Goal: Task Accomplishment & Management: Complete application form

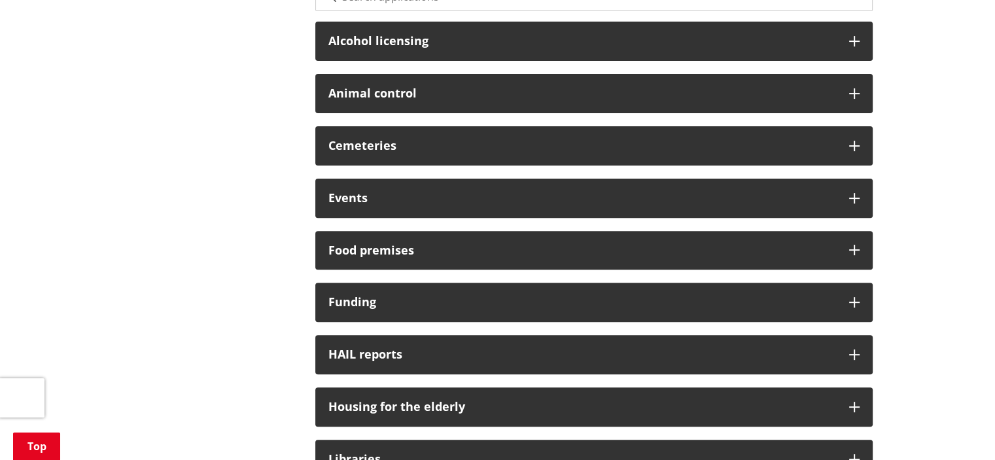
scroll to position [327, 0]
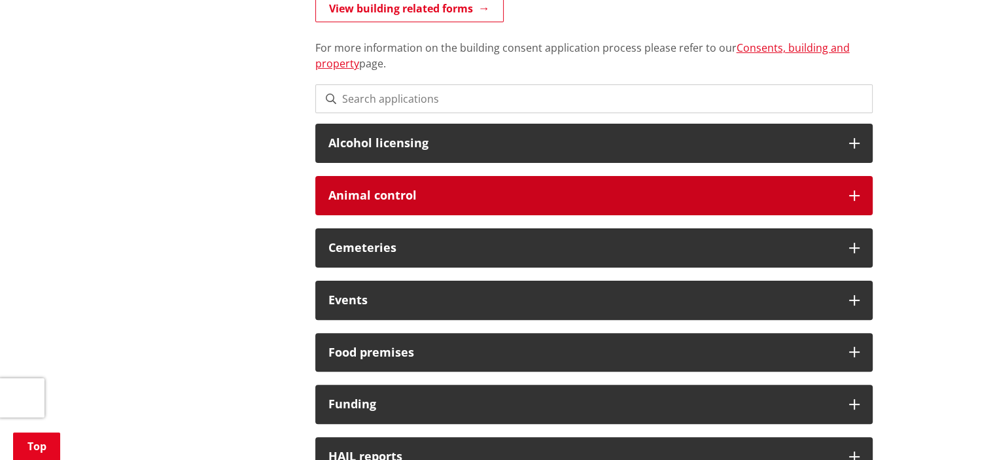
click at [511, 188] on div "Animal control" at bounding box center [593, 195] width 557 height 39
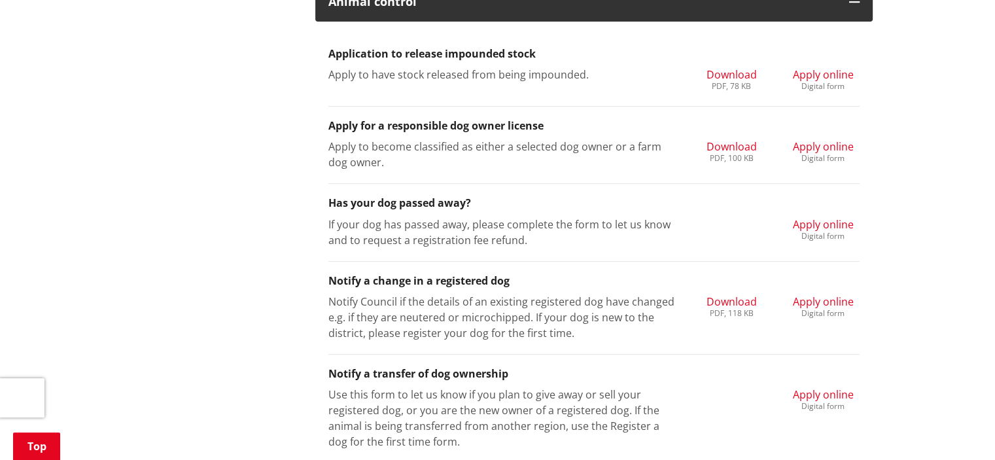
scroll to position [523, 0]
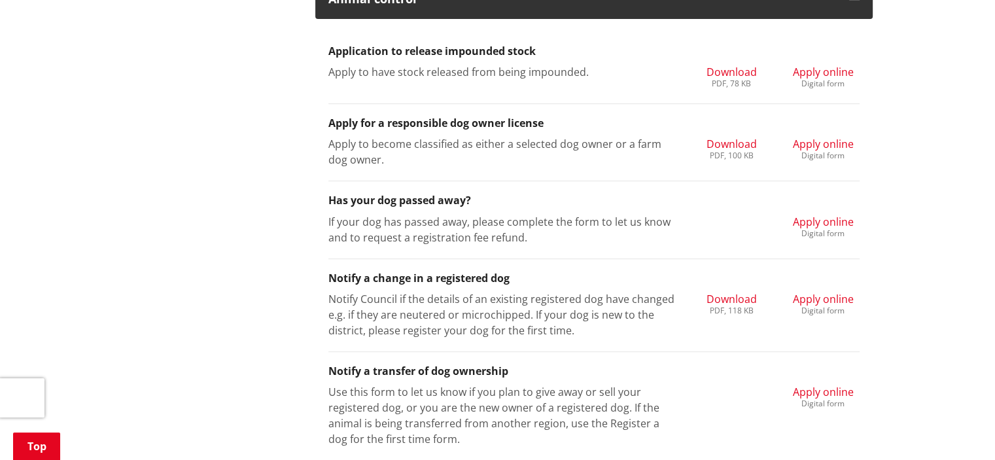
click at [836, 222] on span "Apply online" at bounding box center [823, 222] width 61 height 14
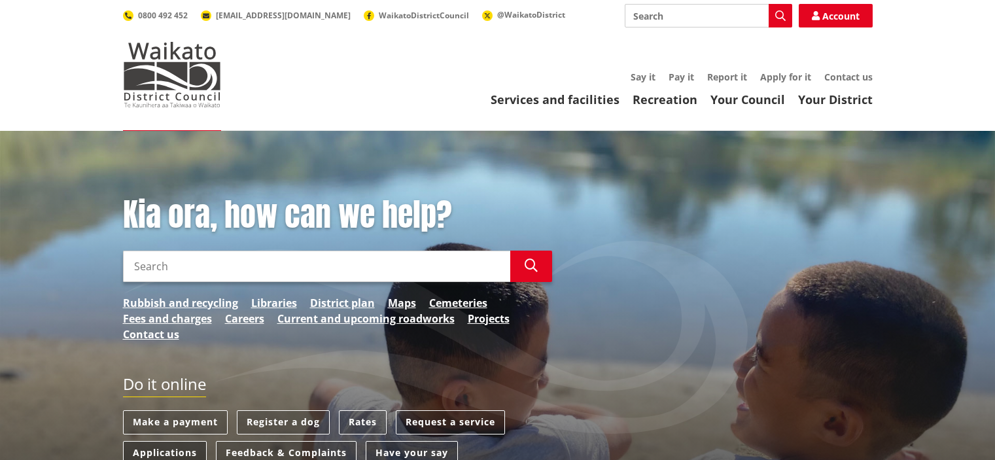
scroll to position [65, 0]
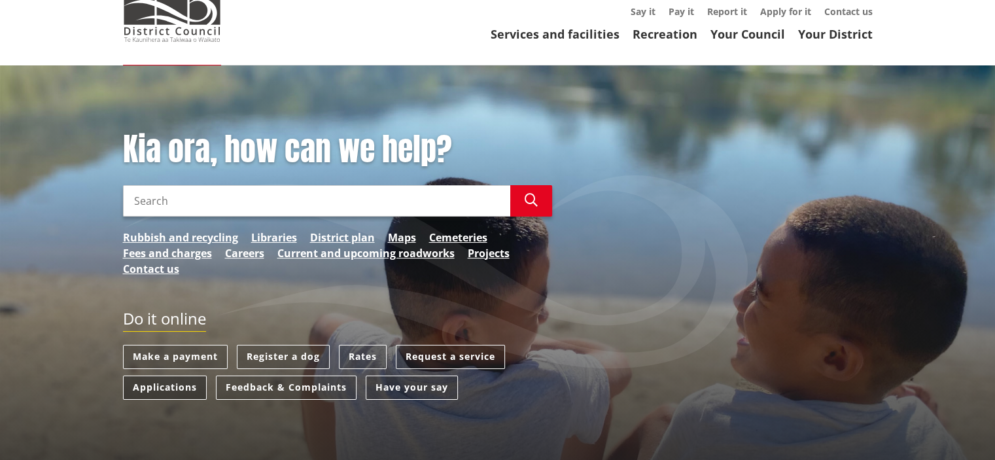
click at [184, 388] on link "Applications" at bounding box center [165, 387] width 84 height 24
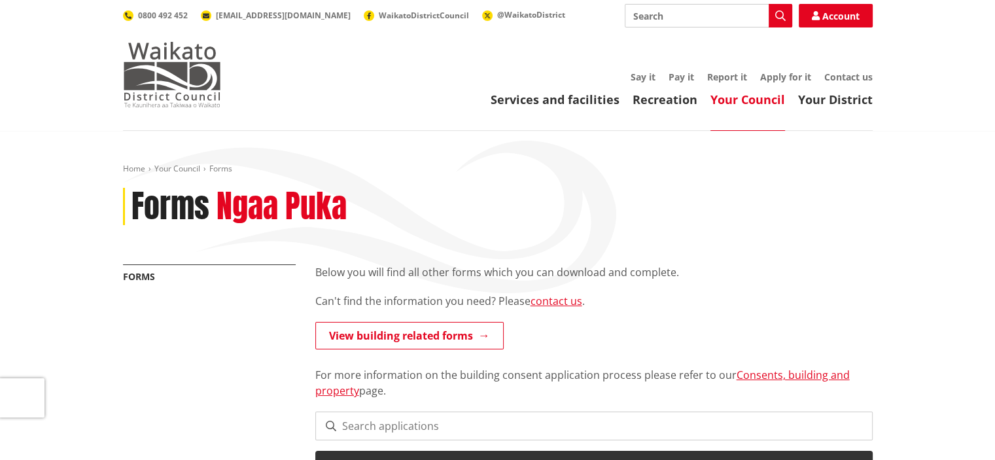
click at [183, 93] on img at bounding box center [172, 74] width 98 height 65
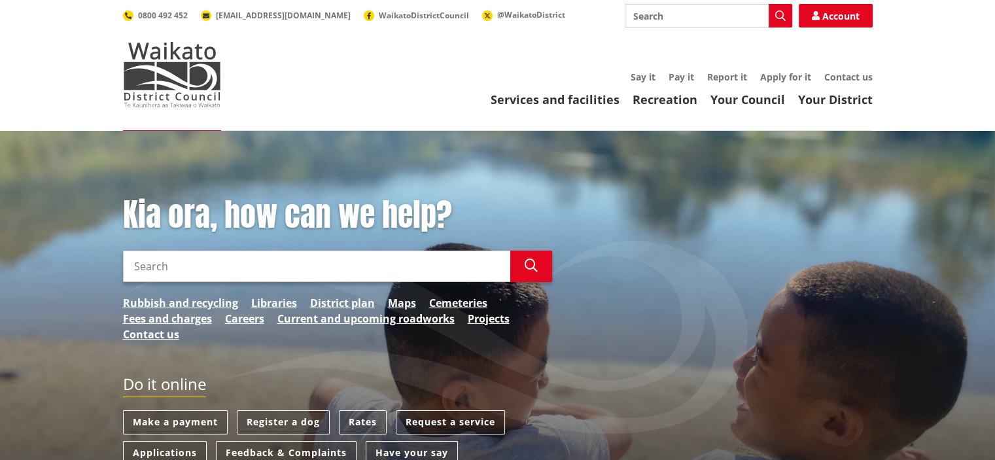
click at [340, 295] on link "District plan" at bounding box center [342, 303] width 65 height 16
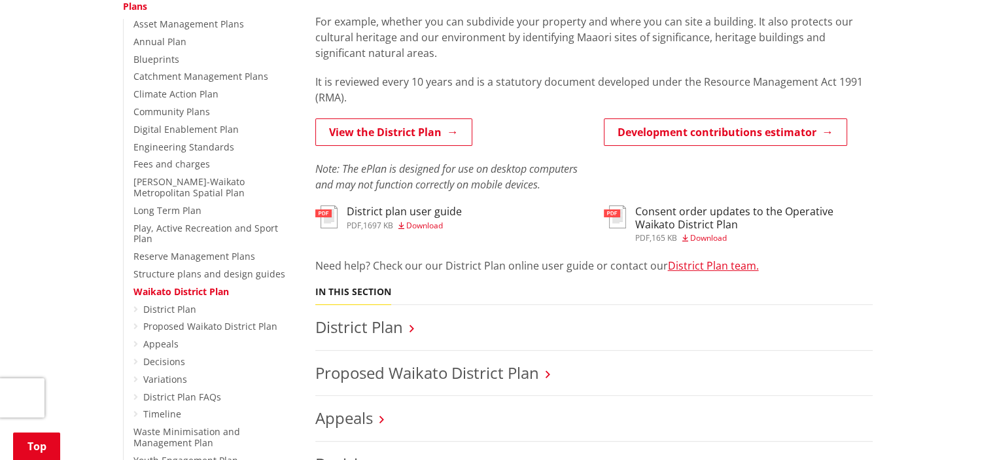
scroll to position [327, 0]
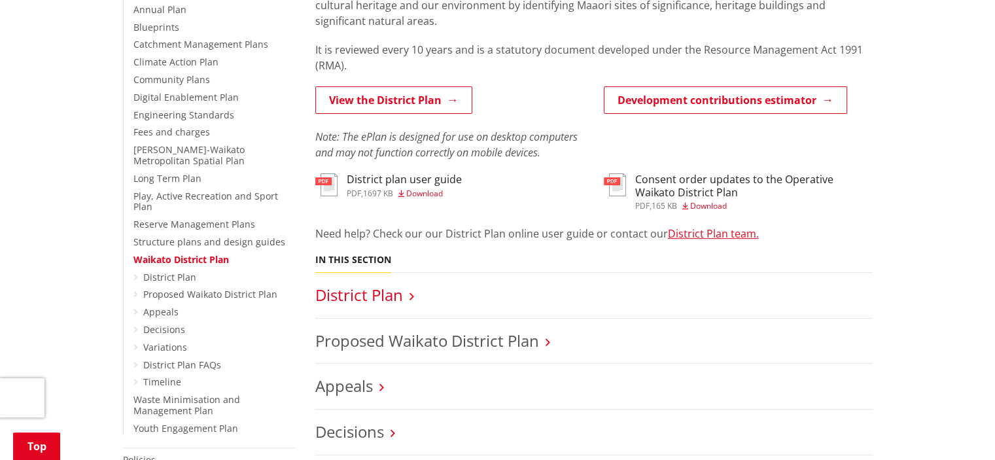
click at [387, 300] on link "District Plan" at bounding box center [359, 295] width 88 height 22
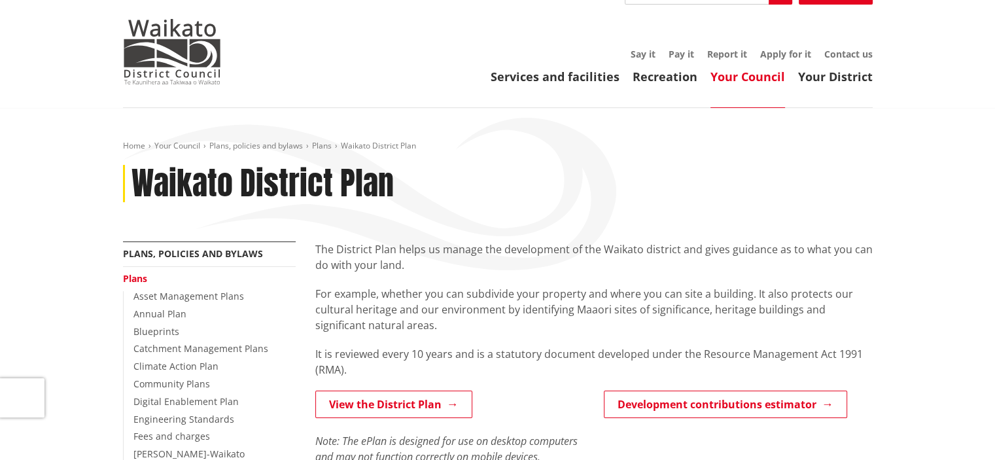
scroll to position [0, 0]
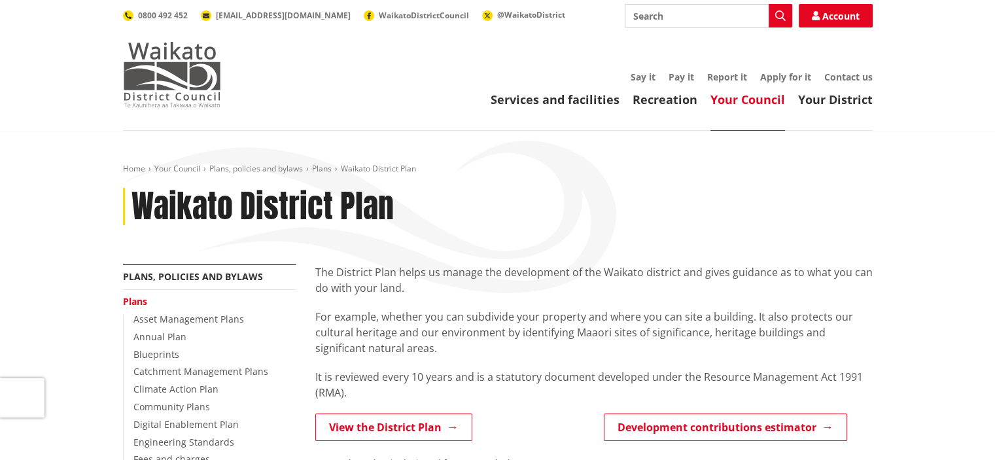
click at [165, 92] on img at bounding box center [172, 74] width 98 height 65
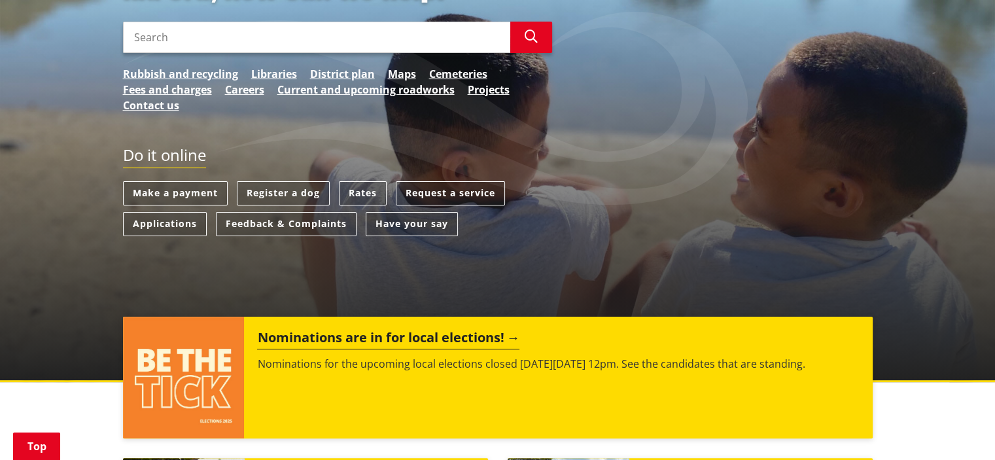
scroll to position [327, 0]
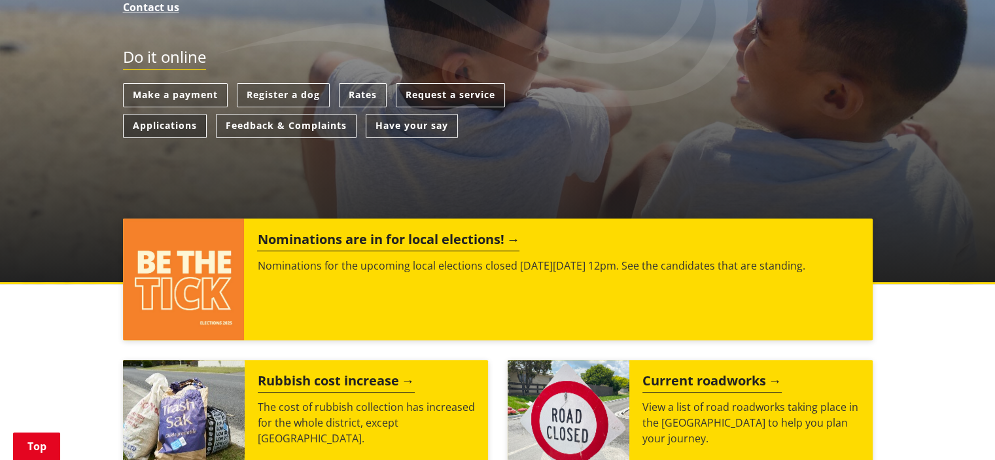
click at [188, 130] on link "Applications" at bounding box center [165, 126] width 84 height 24
